Goal: Complete application form

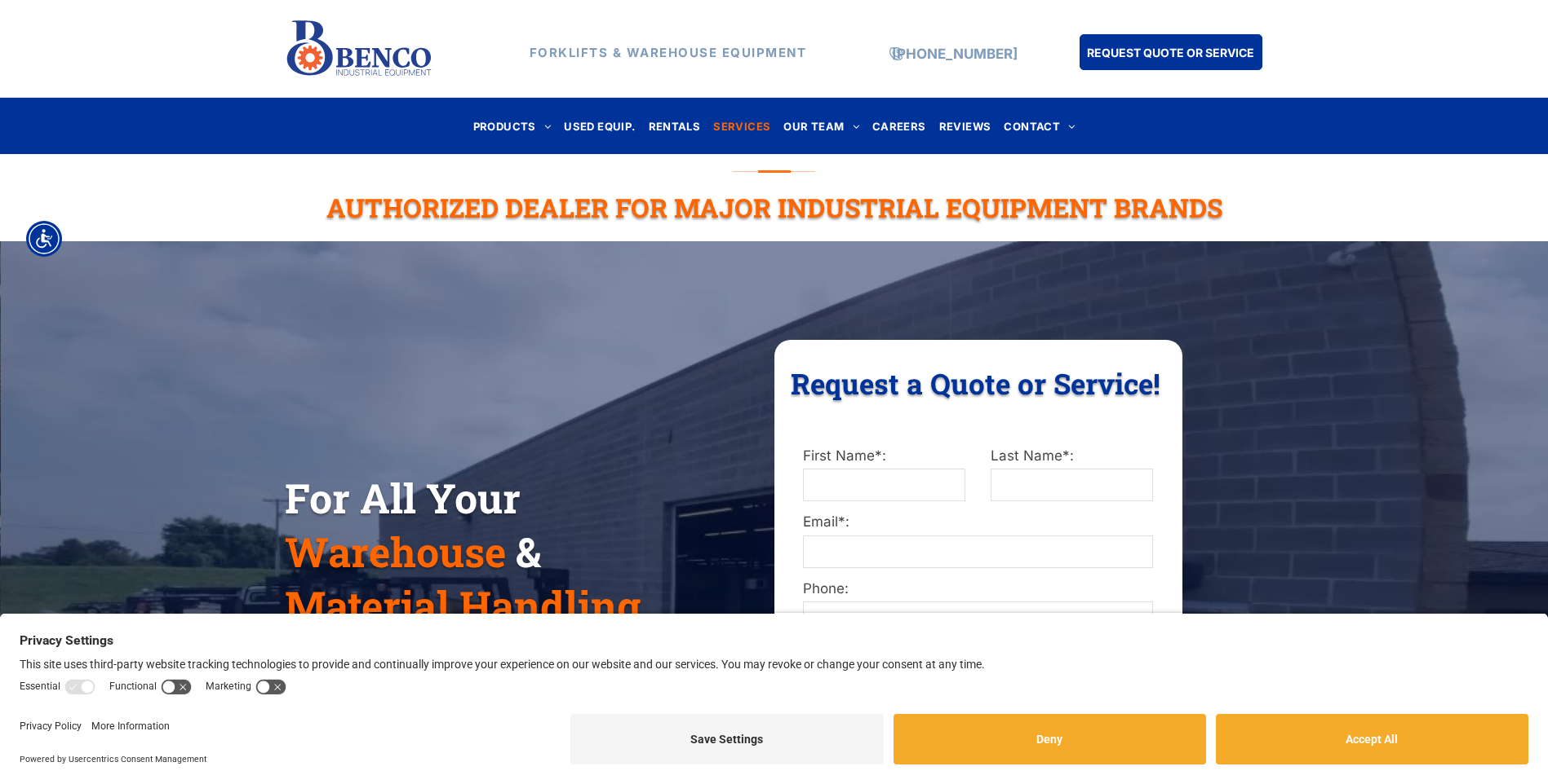
click at [731, 121] on span "SERVICES" at bounding box center [742, 126] width 57 height 22
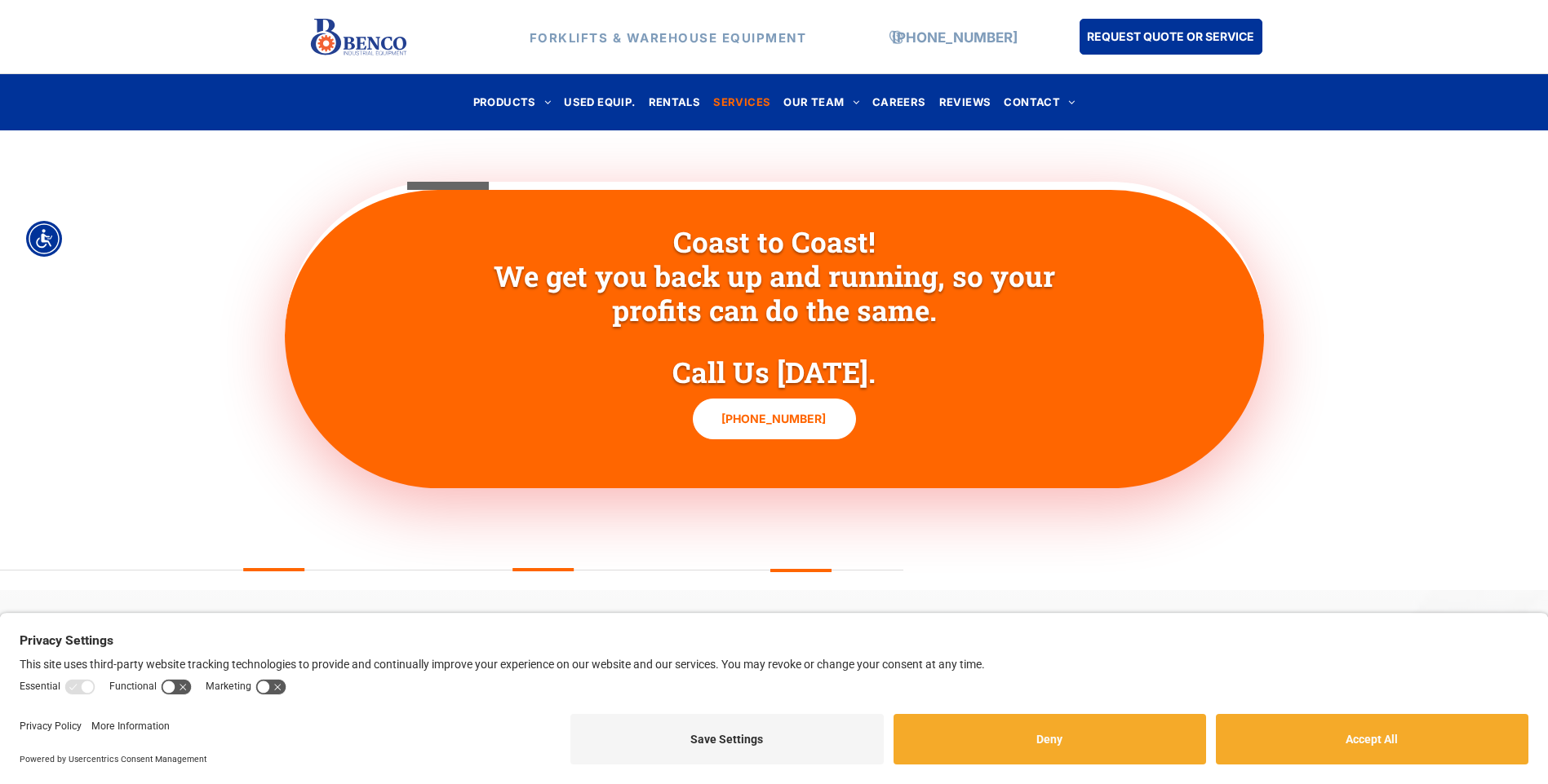
scroll to position [1457, 0]
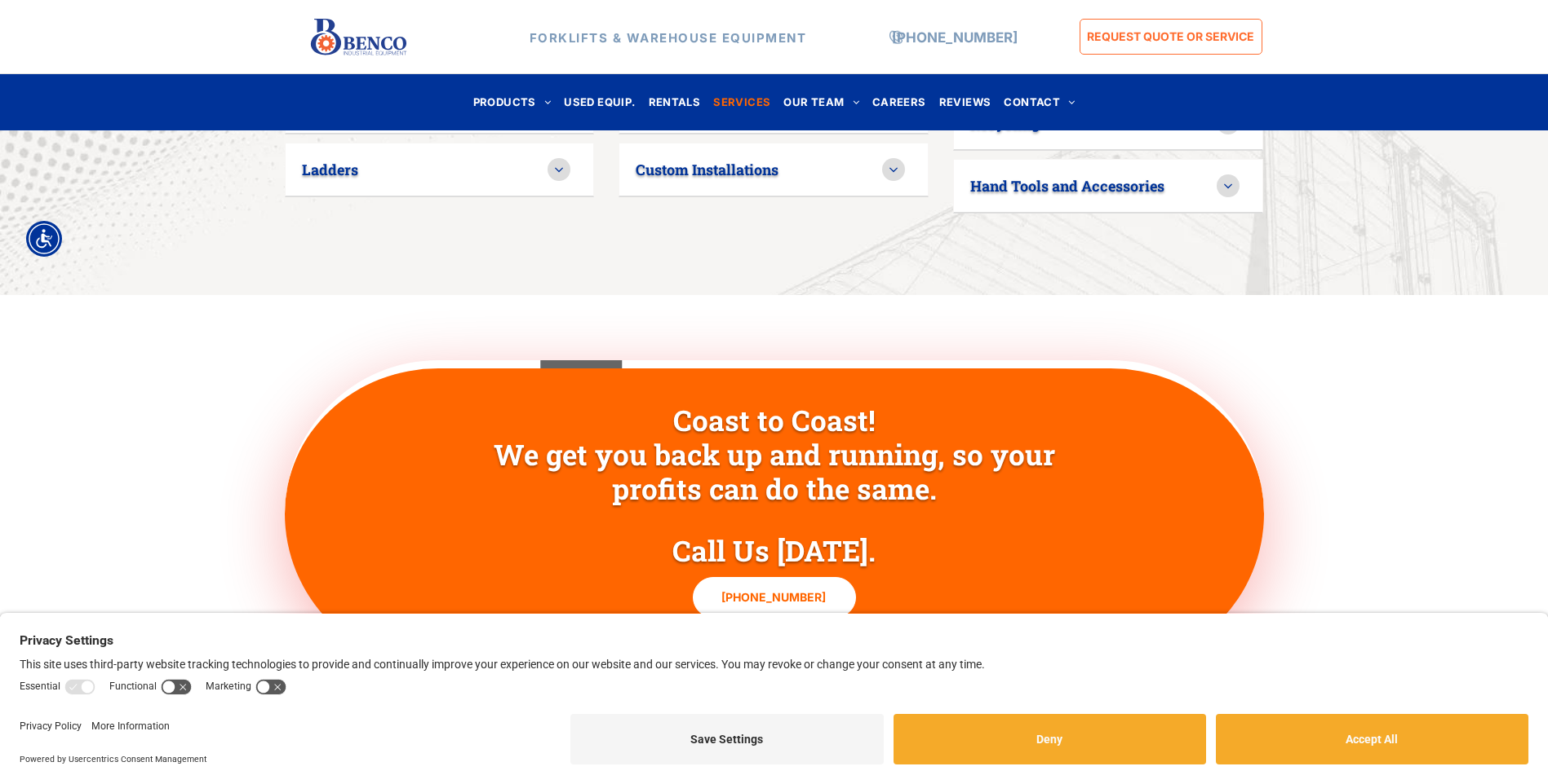
click at [1156, 39] on span "REQUEST QUOTE OR SERVICE" at bounding box center [1170, 36] width 167 height 30
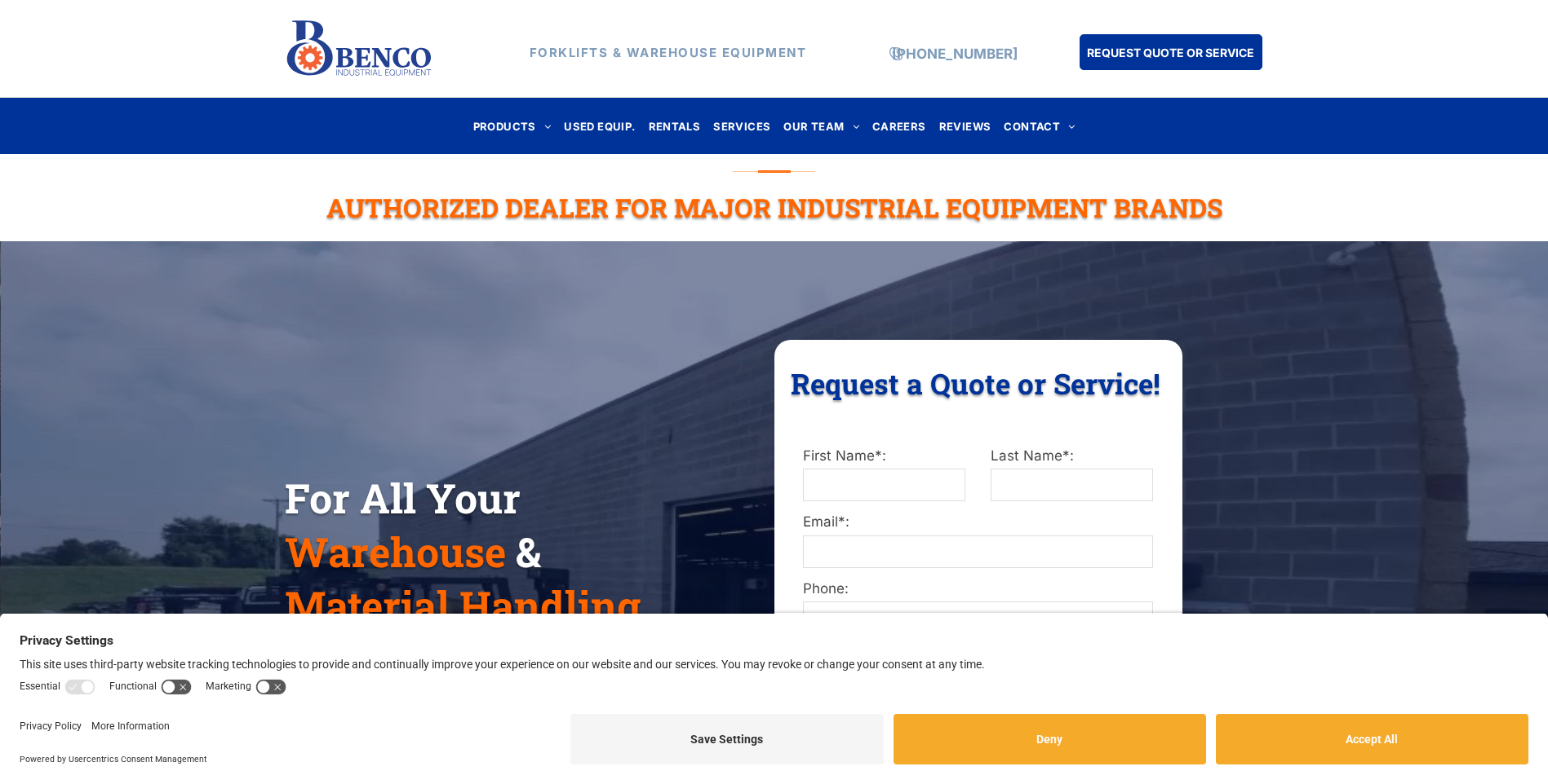
click at [900, 473] on input "First Name*:" at bounding box center [884, 484] width 161 height 33
click at [874, 460] on label "First Name*:" at bounding box center [884, 456] width 161 height 21
click at [874, 468] on input "First Name*:" at bounding box center [884, 484] width 161 height 33
click at [869, 472] on input "First Name*:" at bounding box center [884, 484] width 161 height 33
type input "*****"
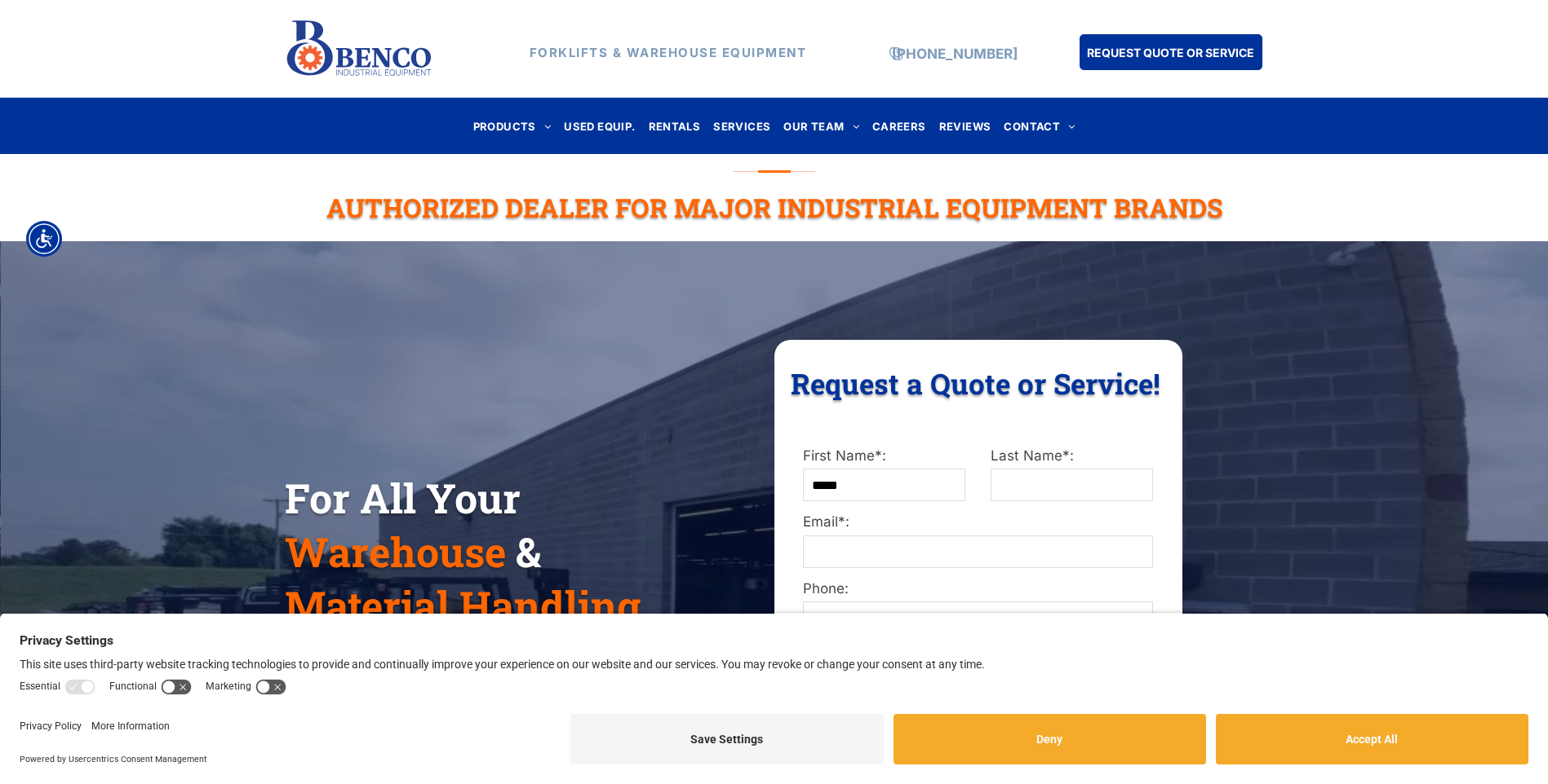
type input "**********"
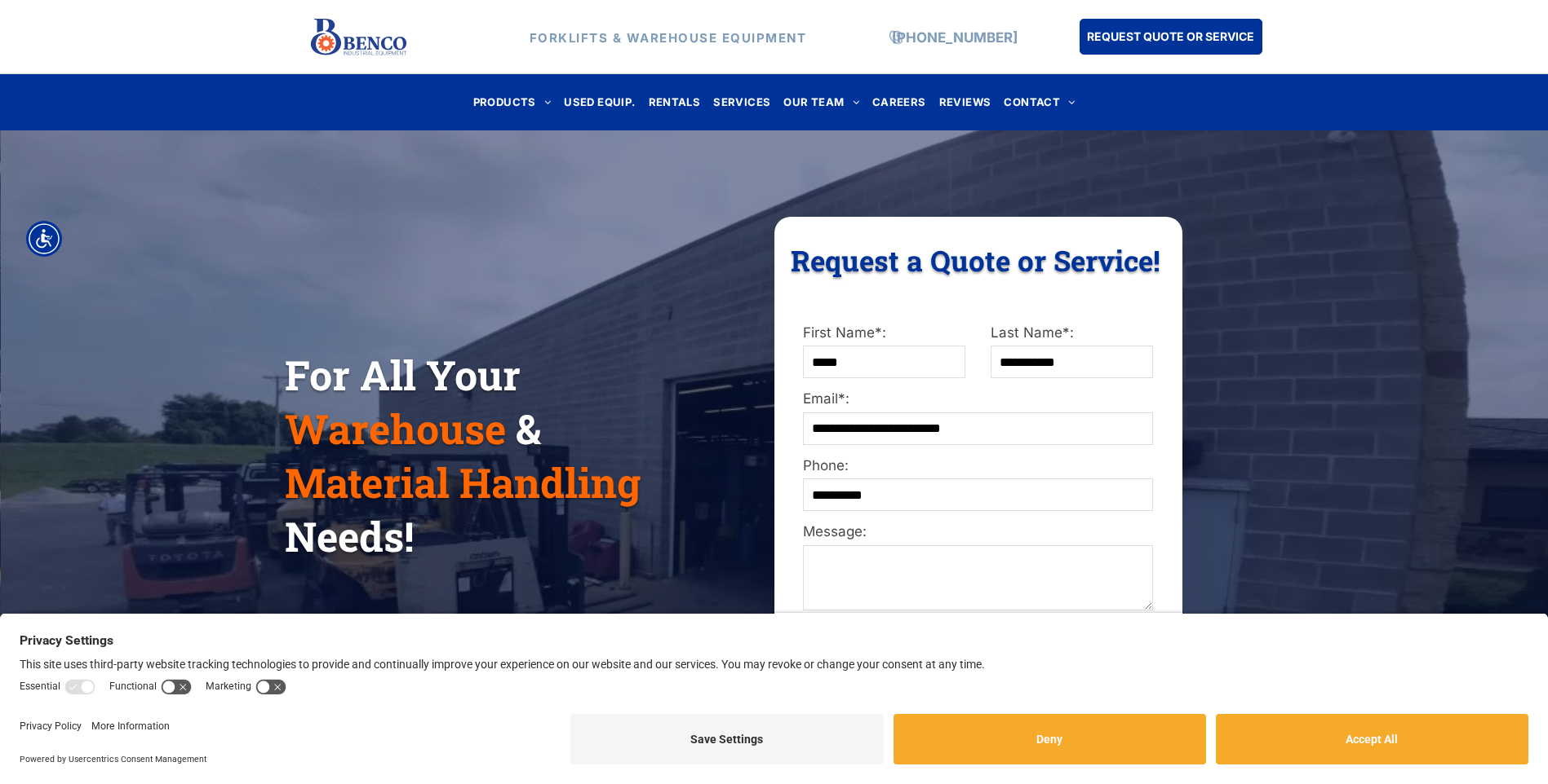
scroll to position [244, 0]
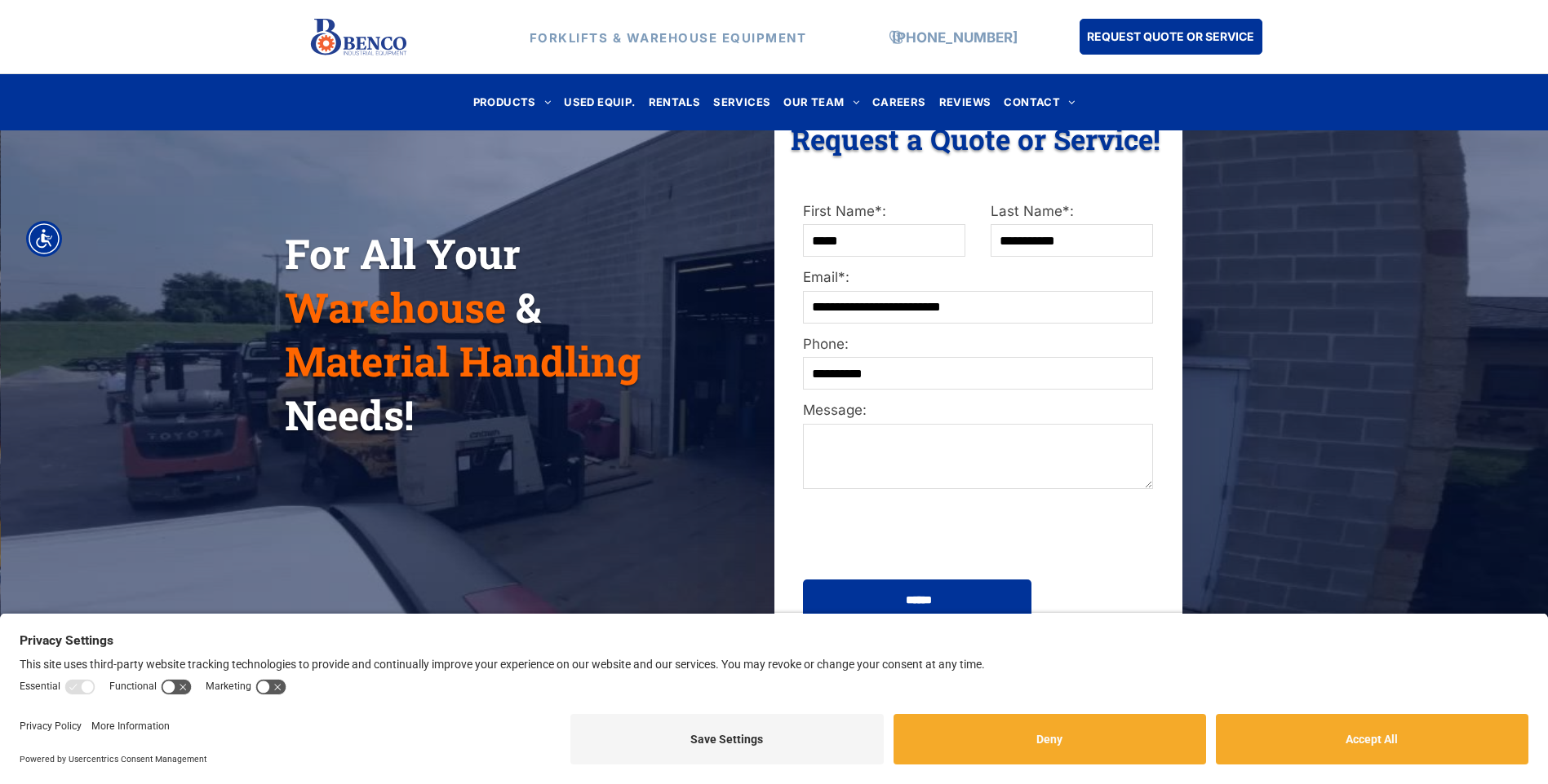
click at [882, 440] on textarea "Message:" at bounding box center [978, 457] width 349 height 65
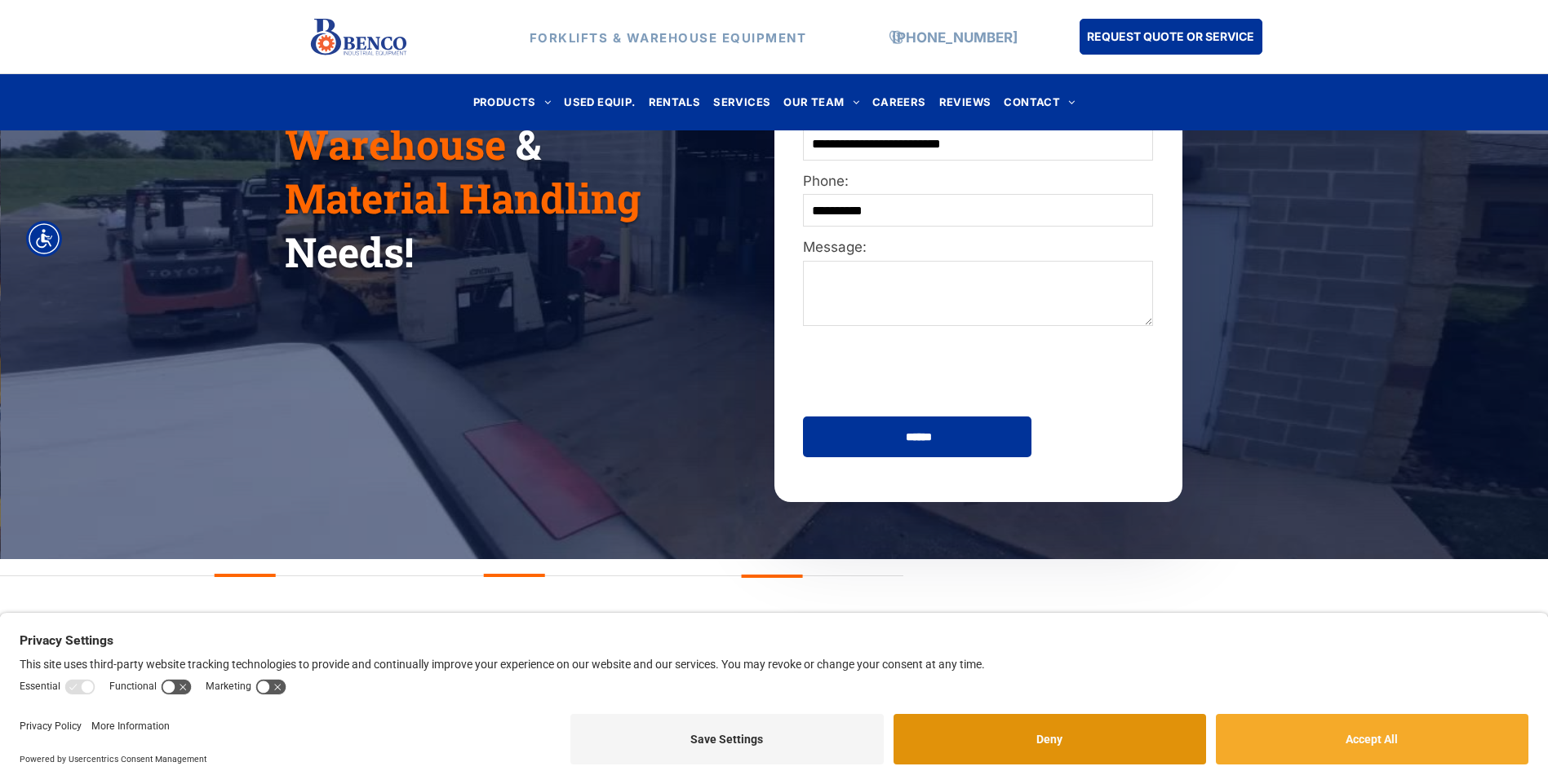
click at [1099, 729] on button "Deny" at bounding box center [1050, 740] width 312 height 50
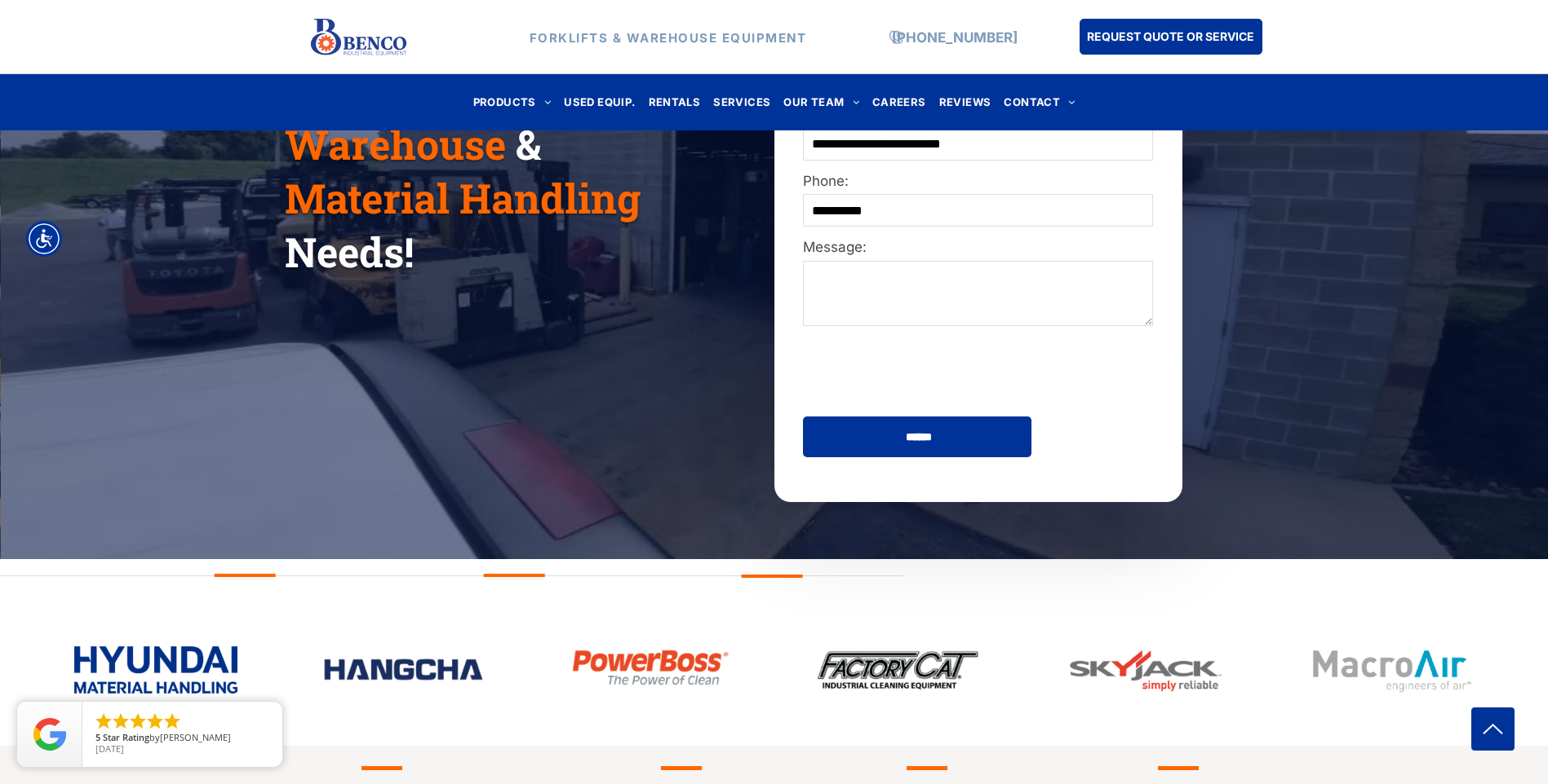
click at [889, 298] on textarea "Message:" at bounding box center [978, 294] width 349 height 65
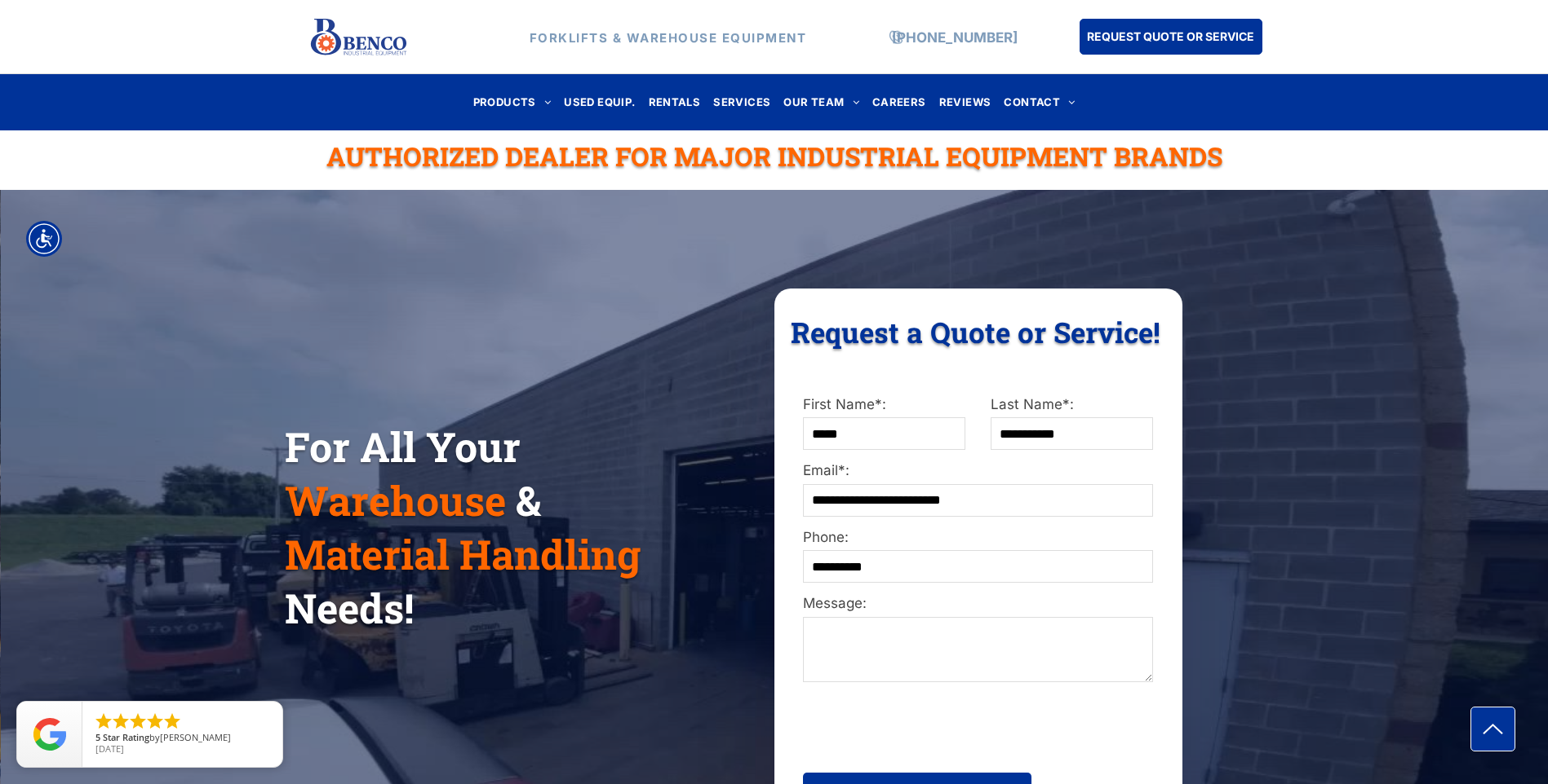
scroll to position [0, 0]
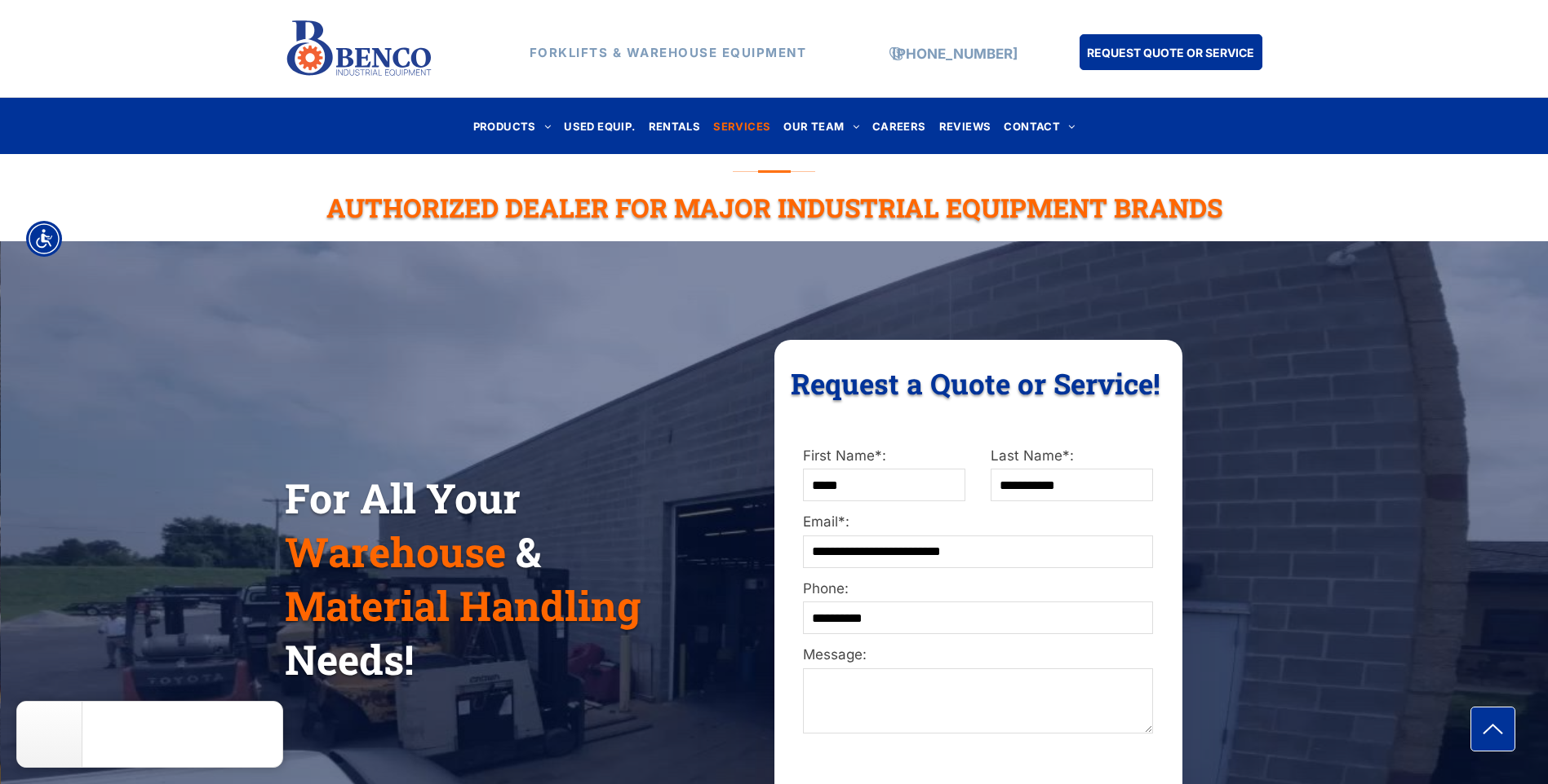
click at [753, 123] on span "SERVICES" at bounding box center [742, 126] width 57 height 22
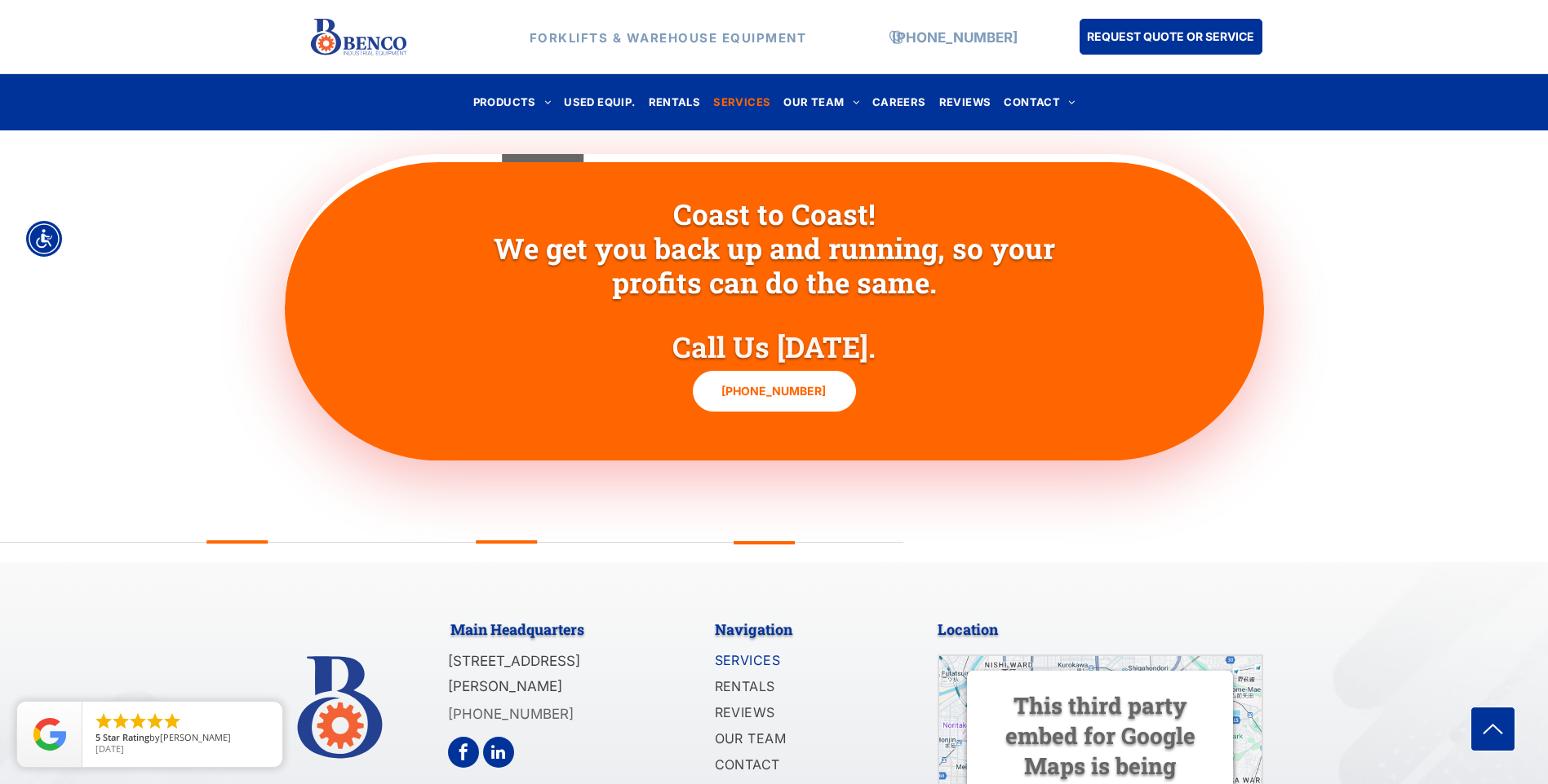
scroll to position [1783, 0]
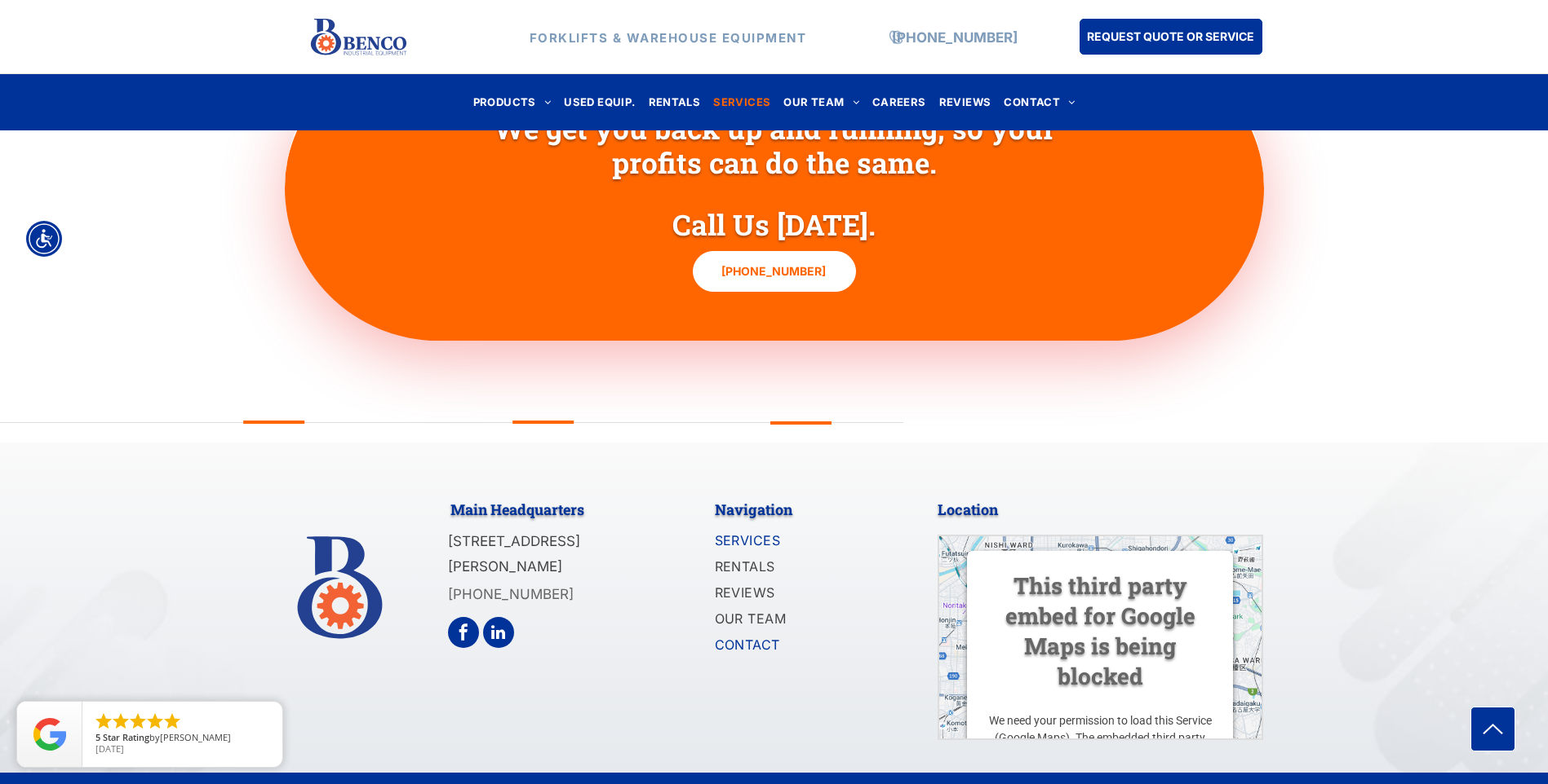
click at [749, 635] on span "CONTACT" at bounding box center [748, 645] width 66 height 19
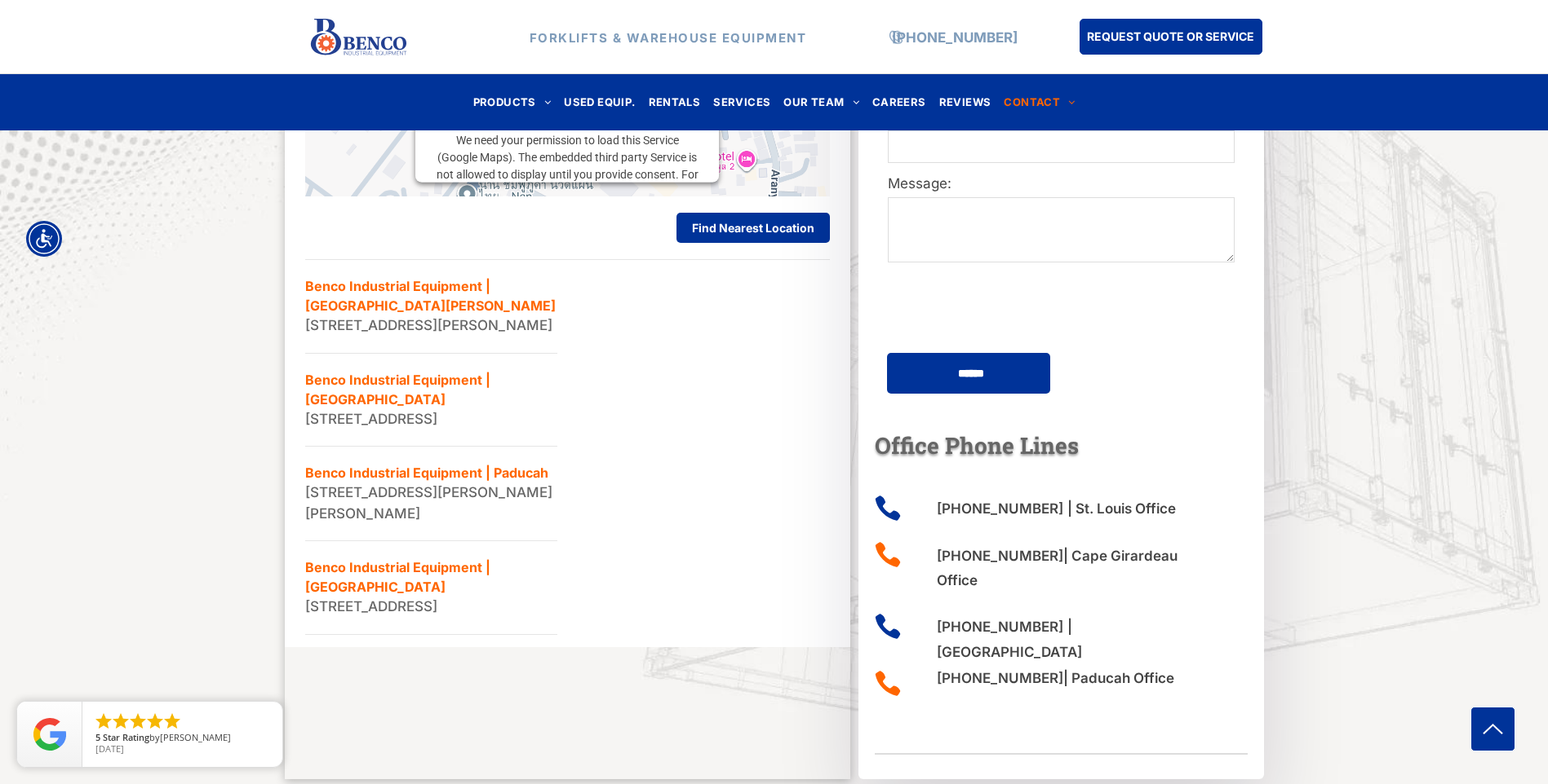
scroll to position [979, 0]
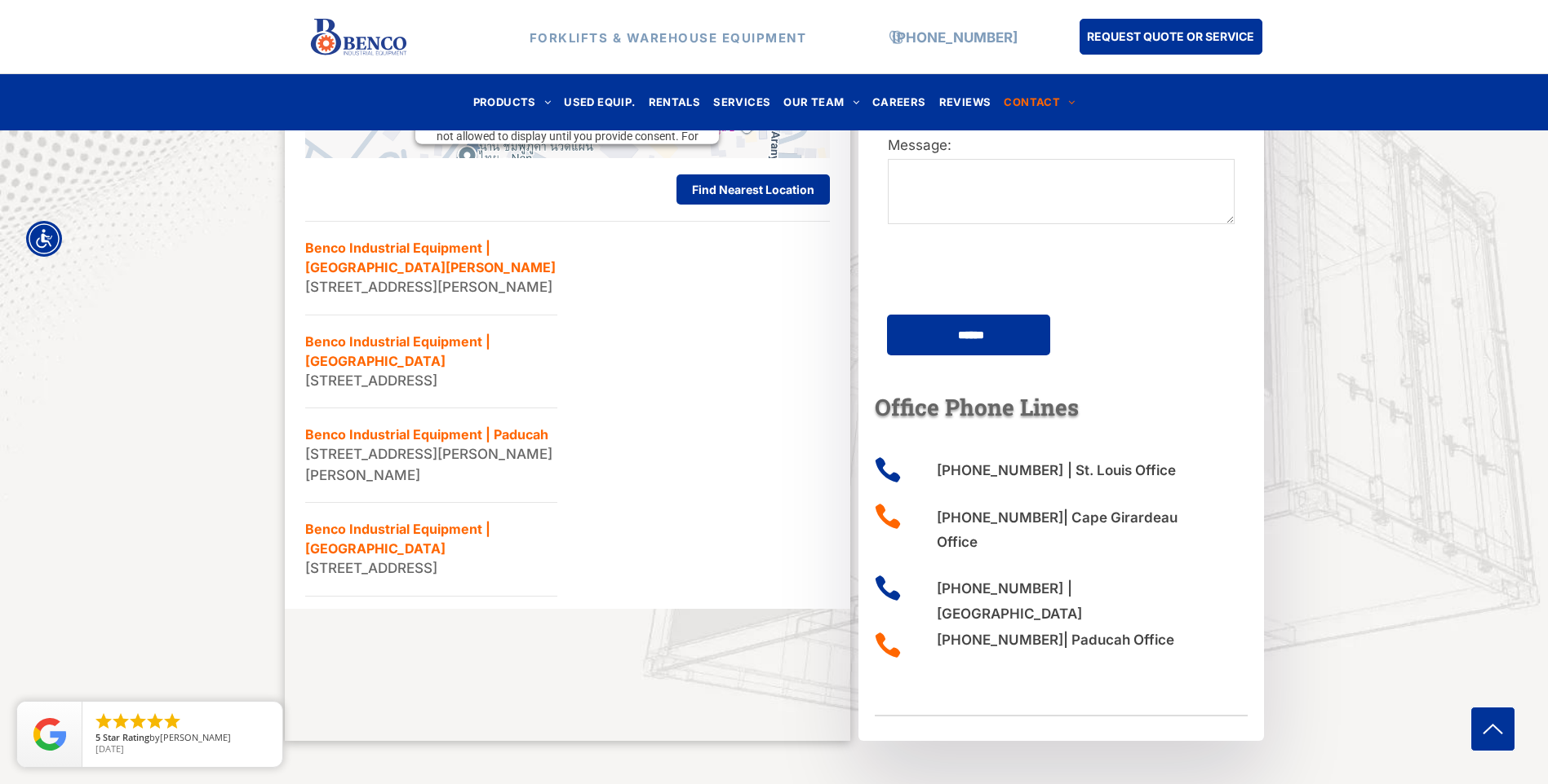
click at [346, 249] on li "Benco Industrial Equipment | [GEOGRAPHIC_DATA][PERSON_NAME] [STREET_ADDRESS][PE…" at bounding box center [431, 269] width 252 height 94
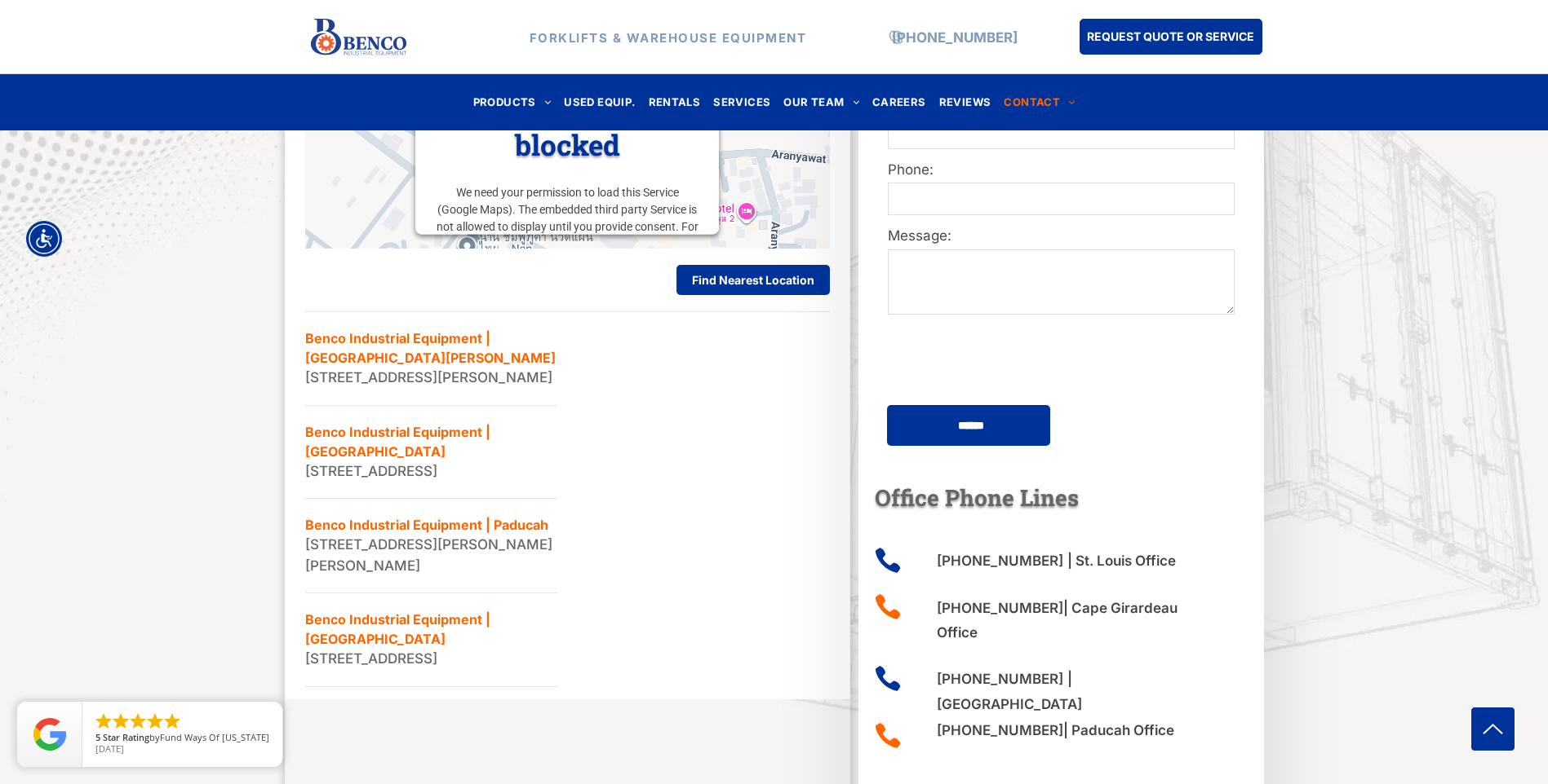
scroll to position [896, 0]
